Goal: Task Accomplishment & Management: Manage account settings

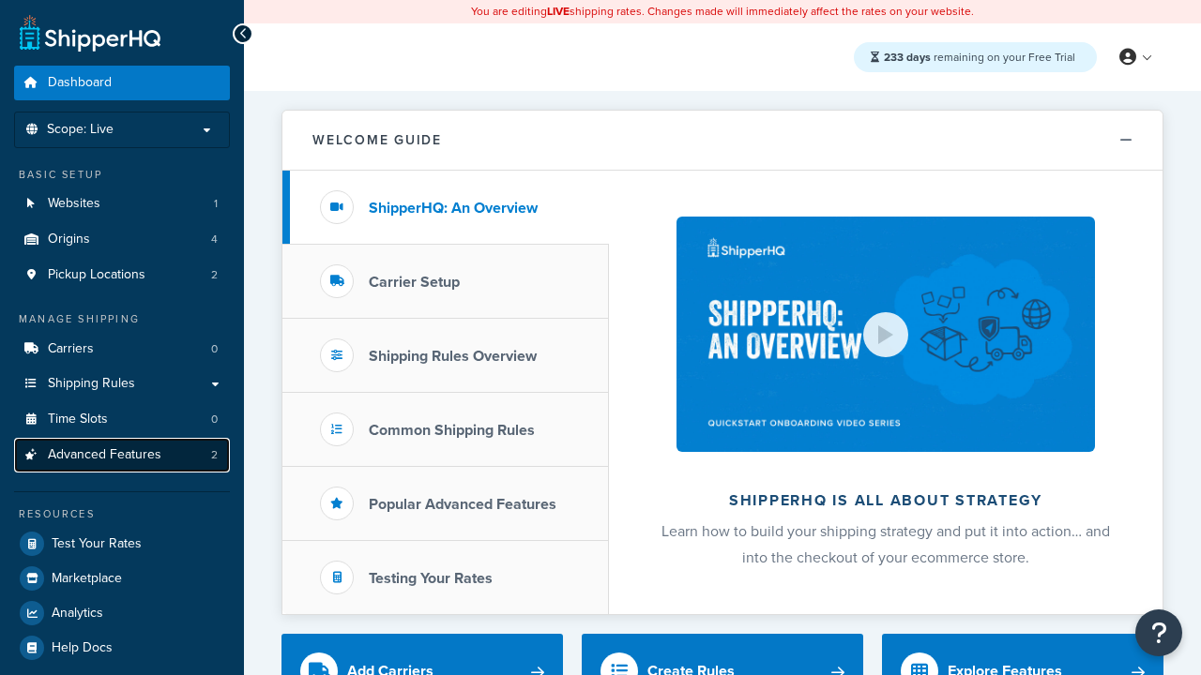
click at [122, 455] on span "Advanced Features" at bounding box center [105, 455] width 114 height 16
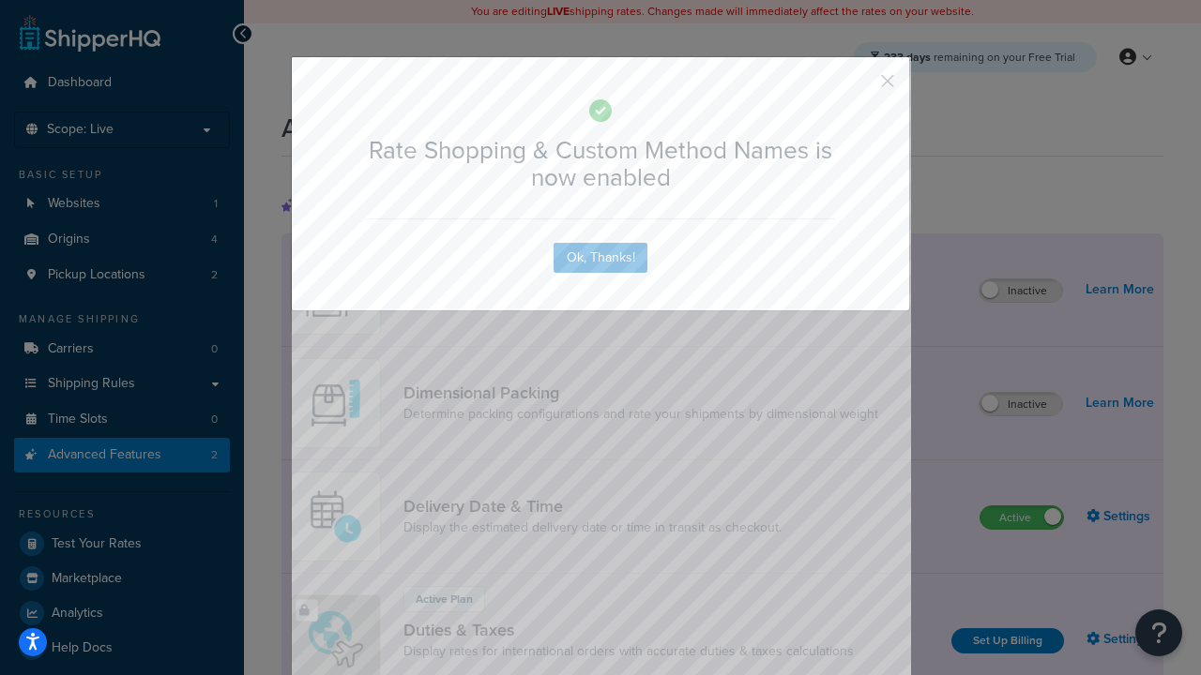
scroll to position [835, 0]
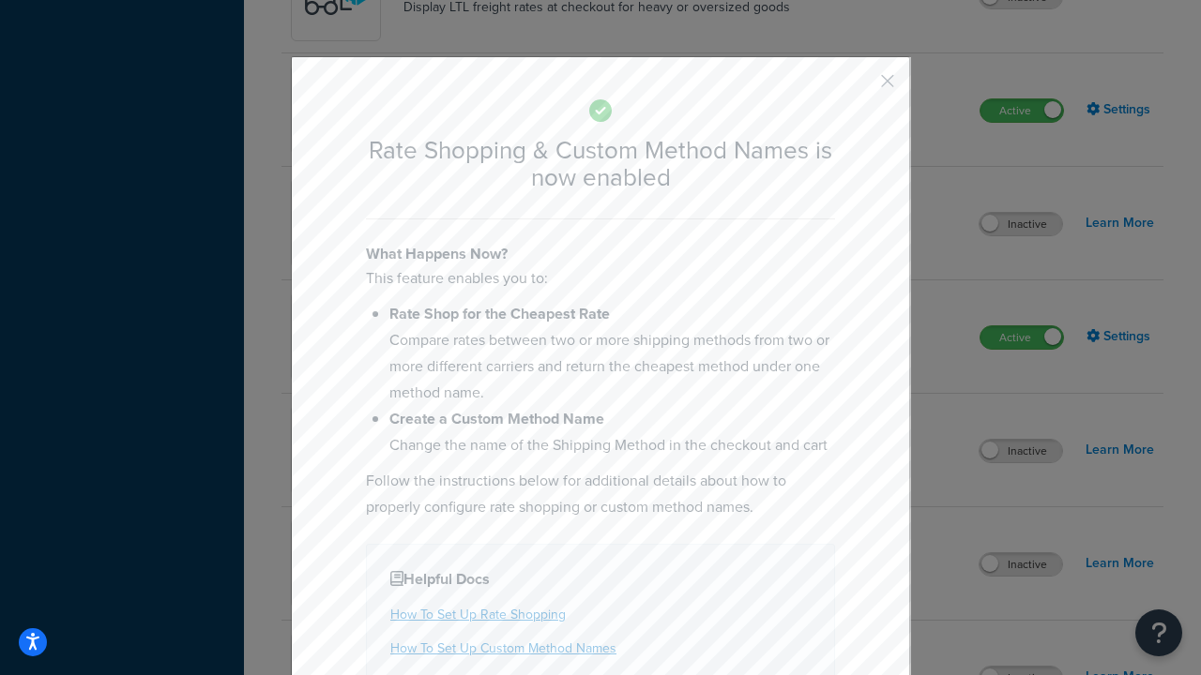
click at [859, 85] on button "button" at bounding box center [859, 87] width 5 height 5
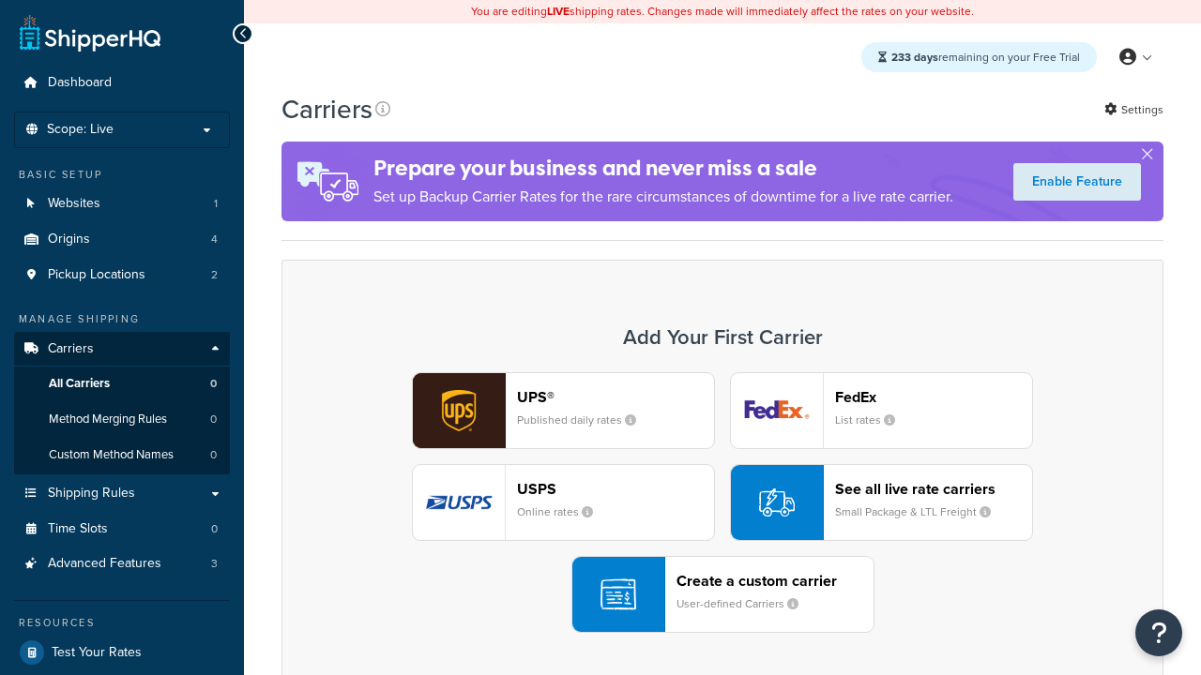
click at [722, 503] on div "UPS® Published daily rates FedEx List rates USPS Online rates See all live rate…" at bounding box center [722, 502] width 842 height 261
click at [881, 503] on div "See all live rate carriers Small Package & LTL Freight" at bounding box center [933, 502] width 197 height 45
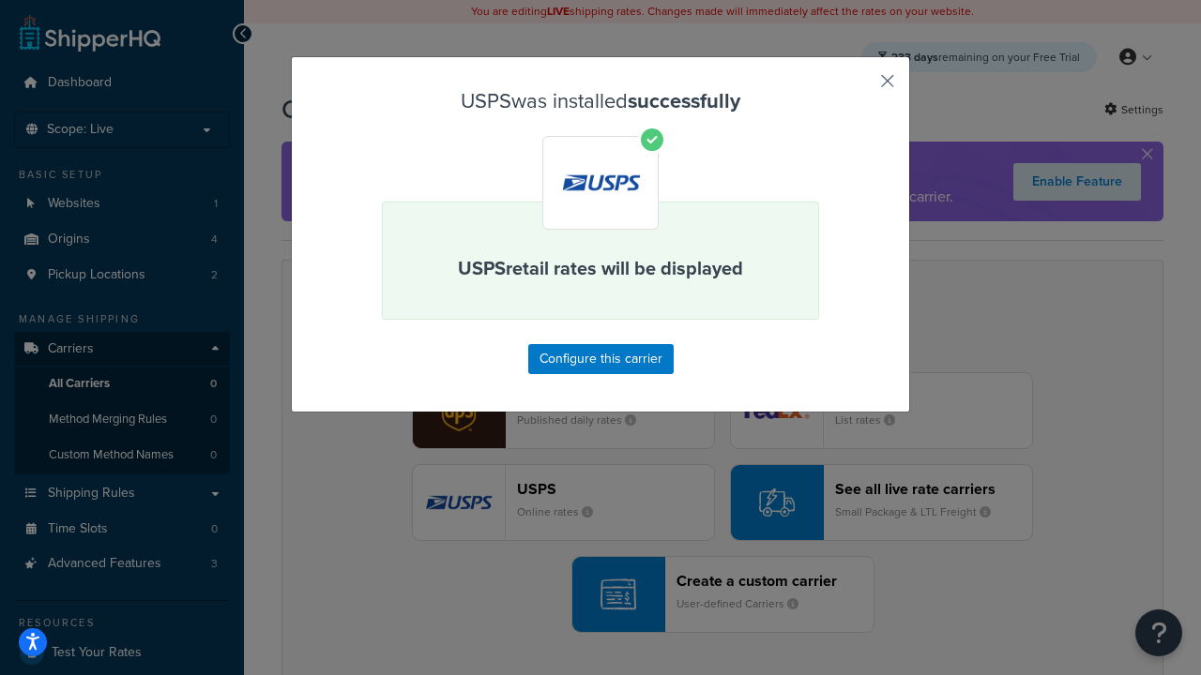
click at [859, 87] on button "button" at bounding box center [859, 87] width 5 height 5
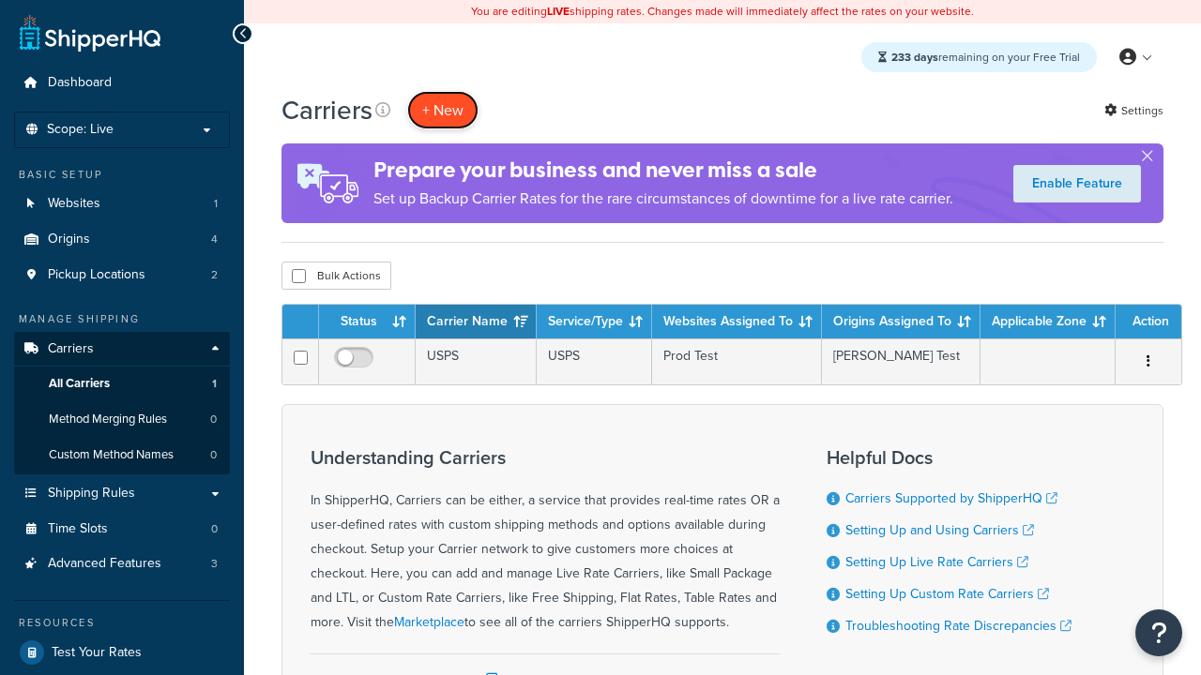
click at [443, 110] on button "+ New" at bounding box center [442, 110] width 71 height 38
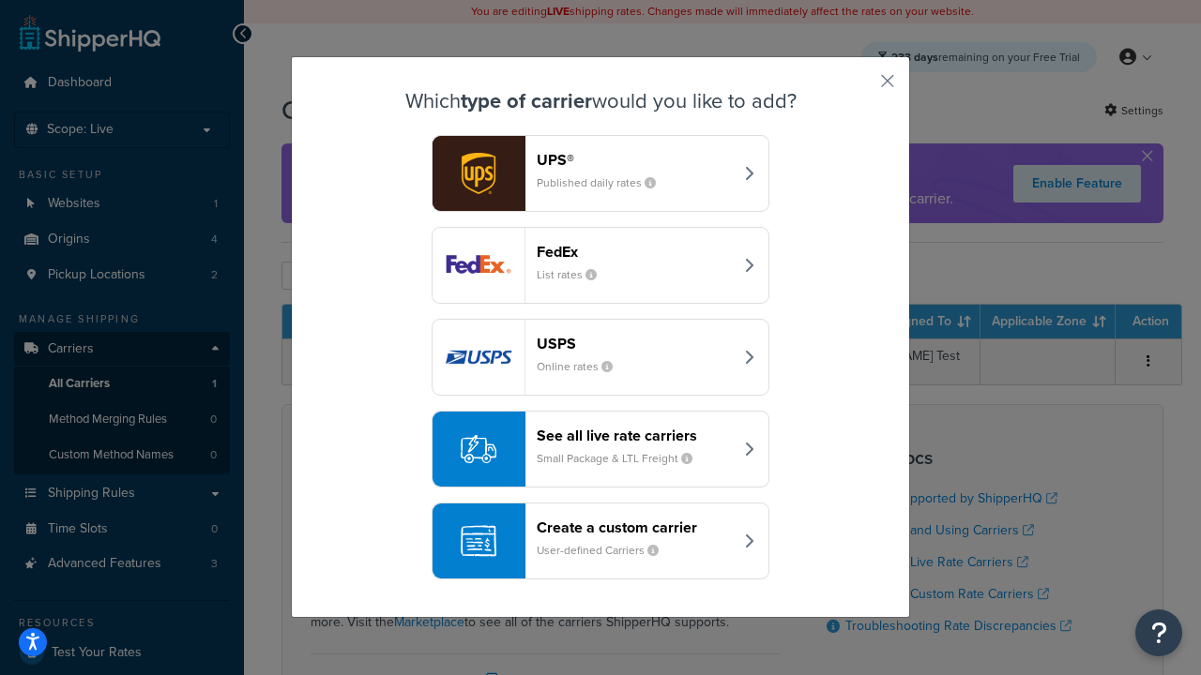
click at [600, 449] on div "See all live rate carriers Small Package & LTL Freight" at bounding box center [635, 449] width 196 height 45
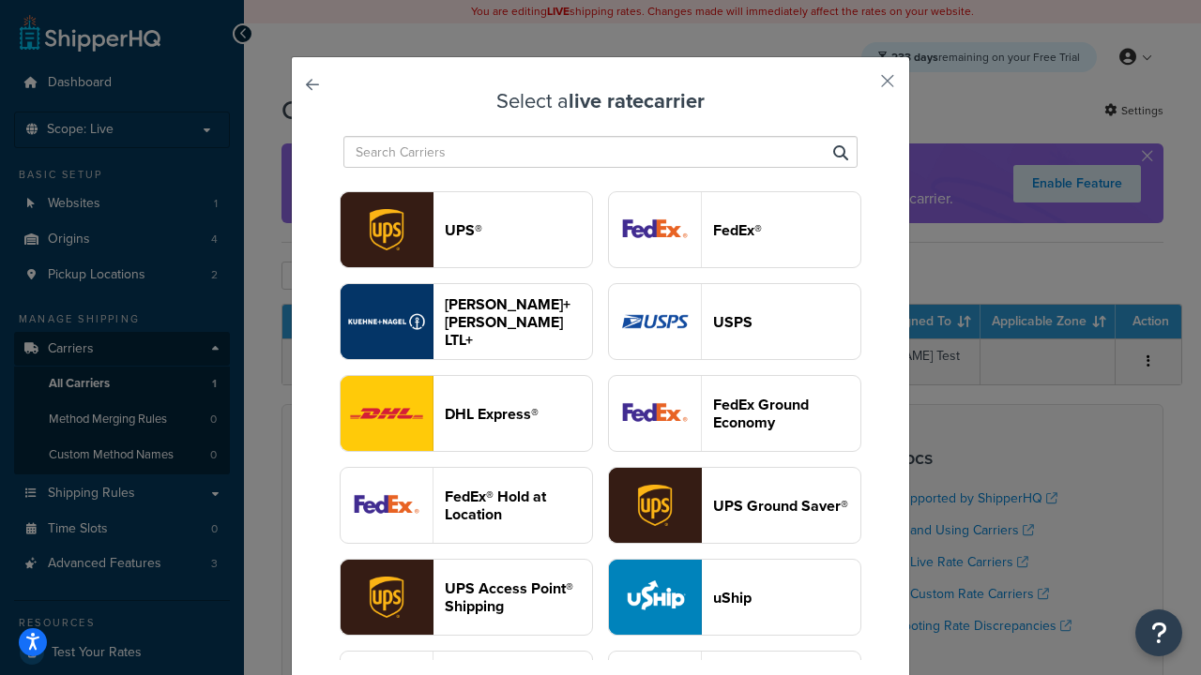
click at [734, 230] on header "FedEx®" at bounding box center [786, 230] width 147 height 18
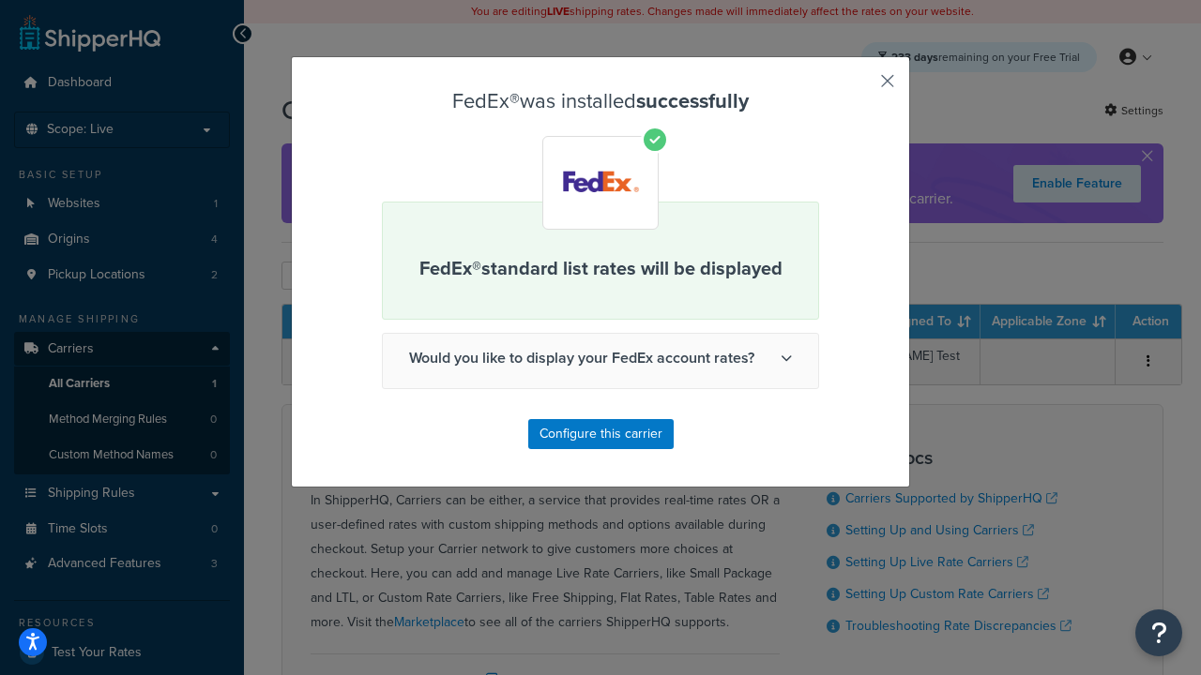
click at [859, 87] on button "button" at bounding box center [859, 87] width 5 height 5
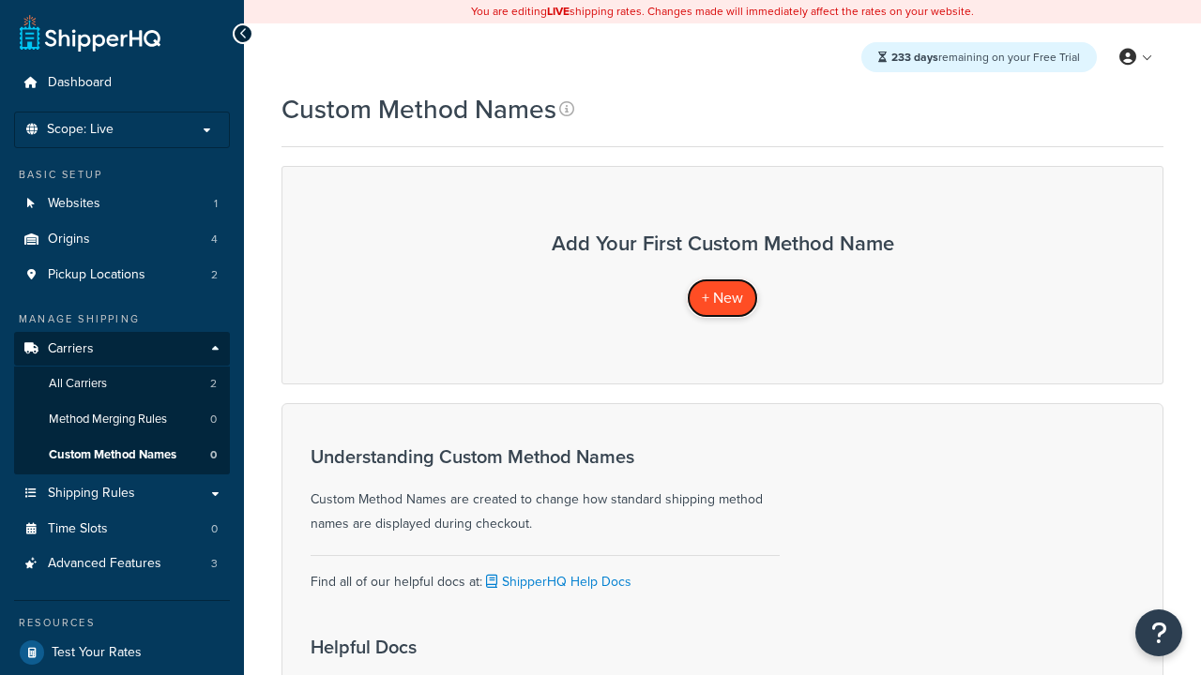
click at [722, 297] on span "+ New" at bounding box center [722, 298] width 41 height 22
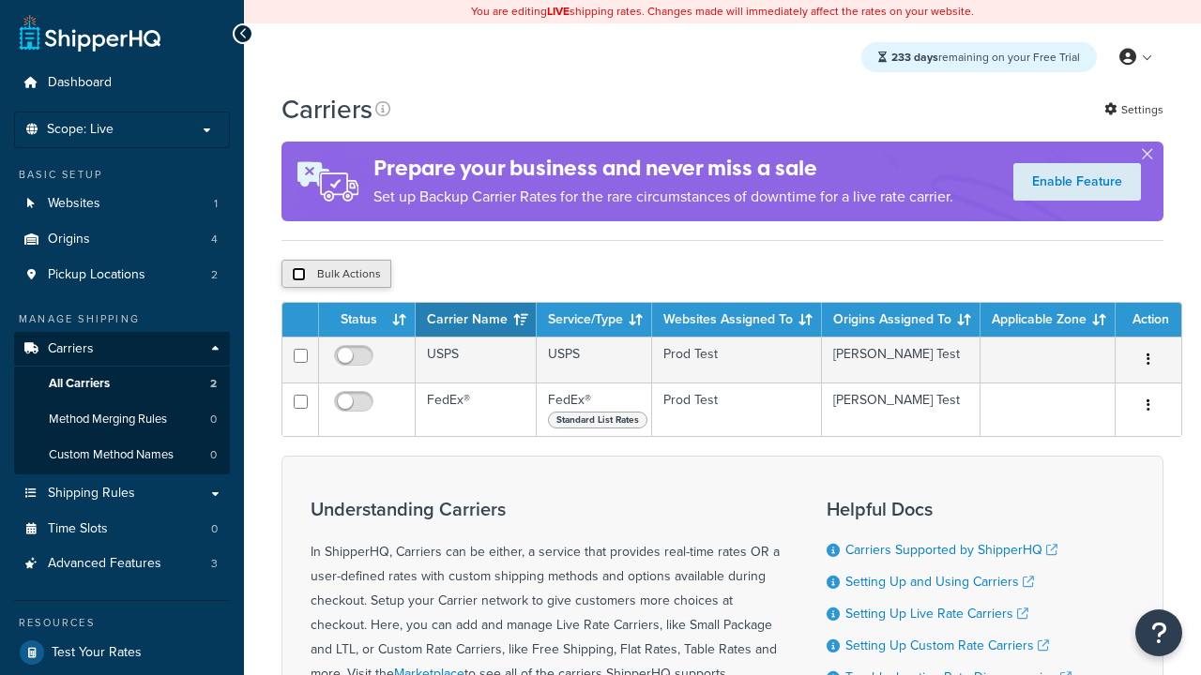
click at [298, 277] on input "checkbox" at bounding box center [299, 274] width 14 height 14
checkbox input "true"
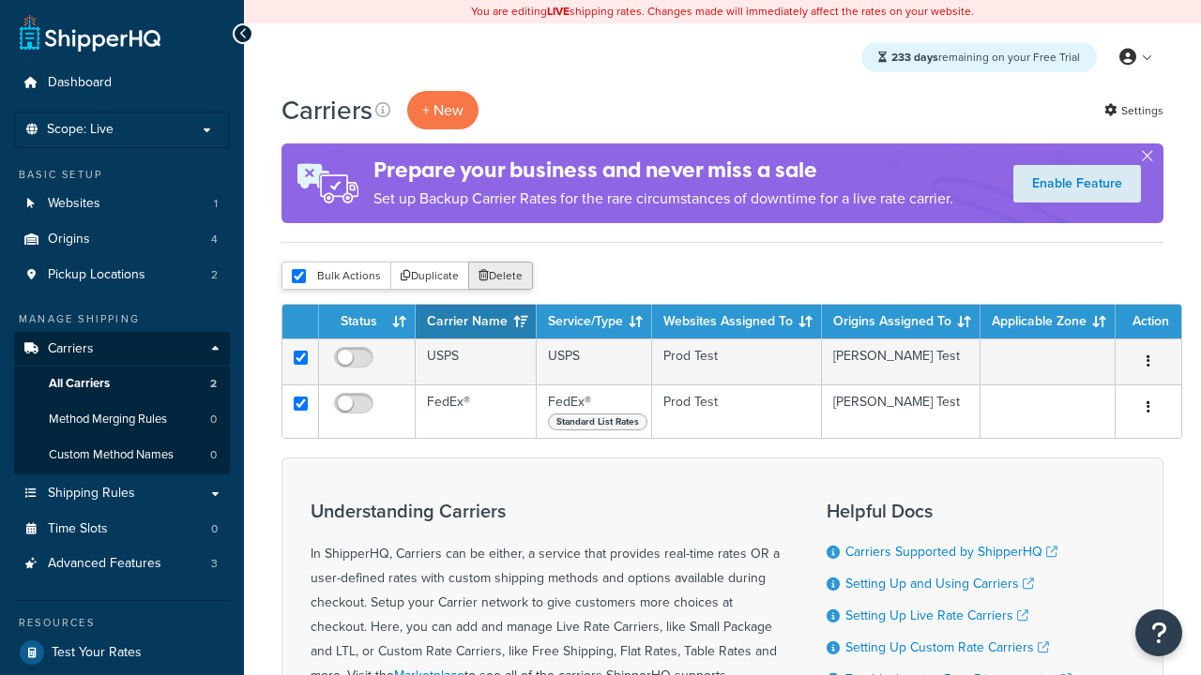
click at [505, 277] on button "Delete" at bounding box center [500, 276] width 65 height 28
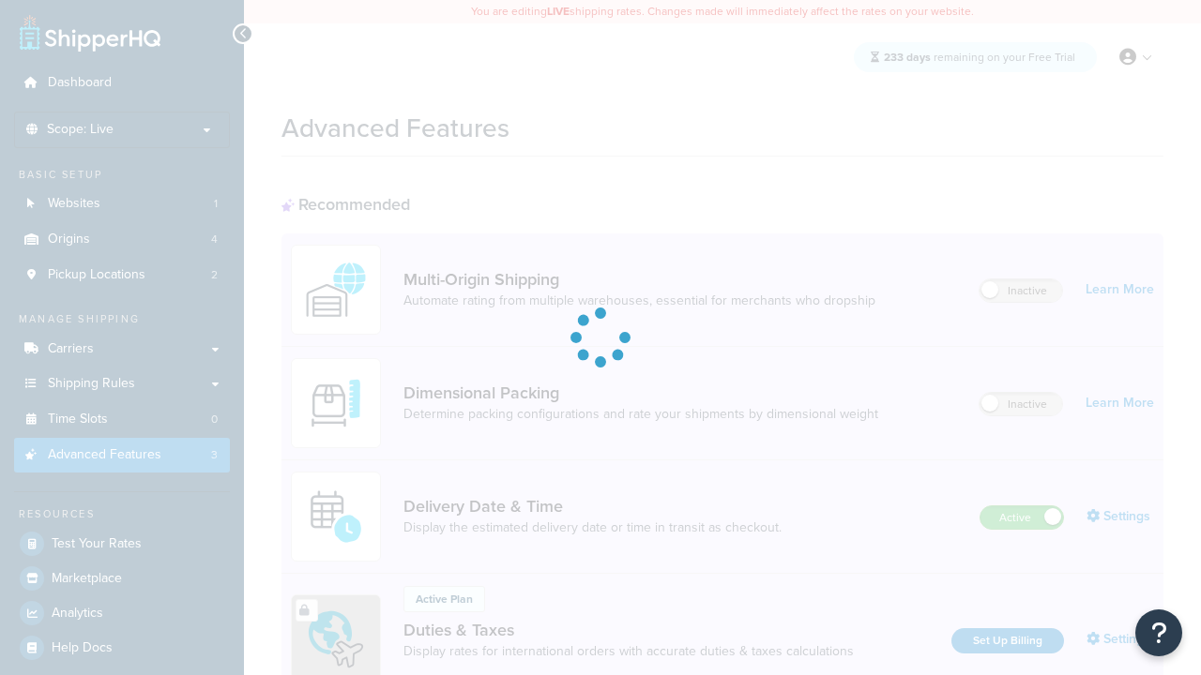
scroll to position [508, 0]
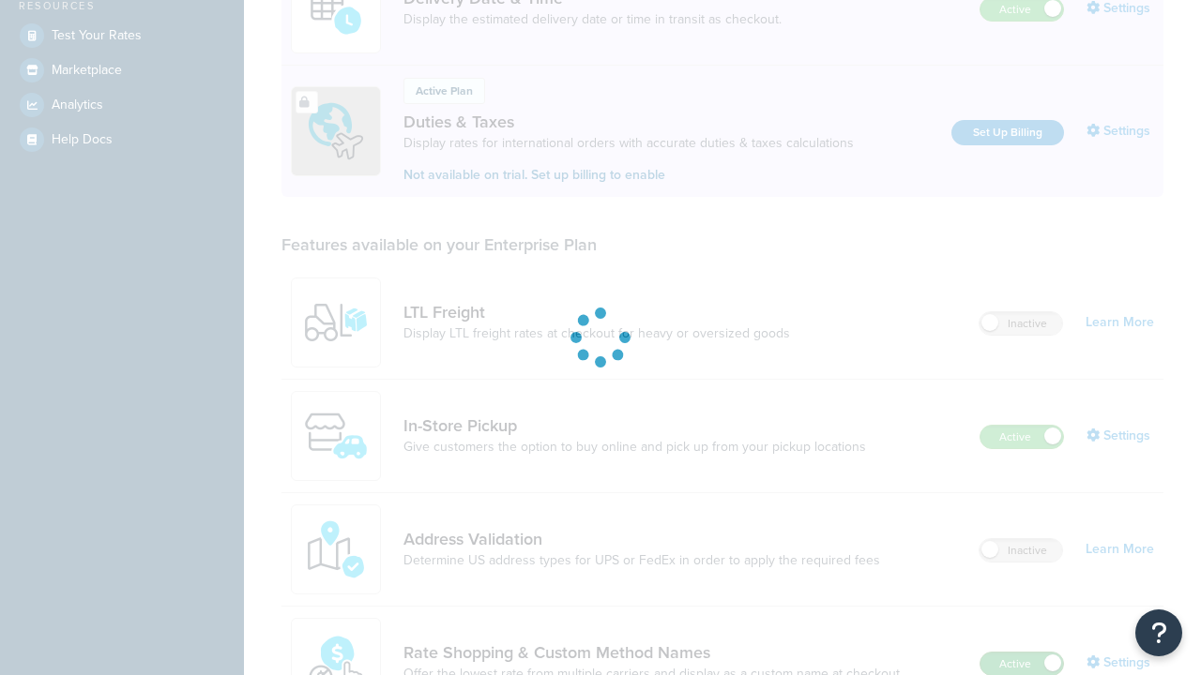
click at [1022, 664] on label "Active" at bounding box center [1021, 664] width 83 height 23
